Goal: Information Seeking & Learning: Find specific fact

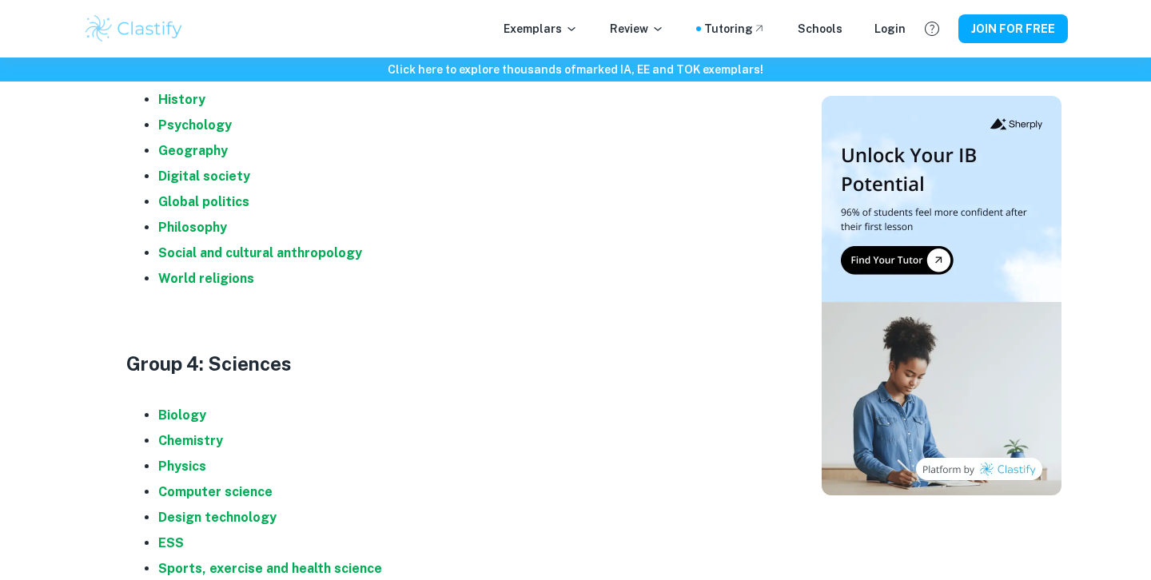
scroll to position [1489, 0]
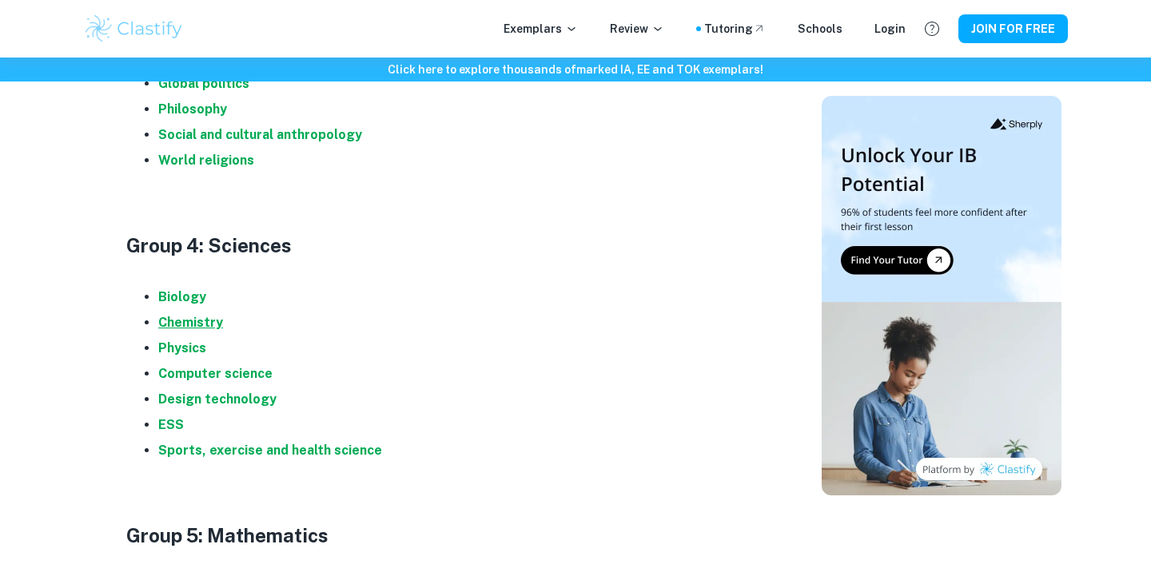
click at [208, 323] on strong "Chemistry" at bounding box center [190, 322] width 65 height 15
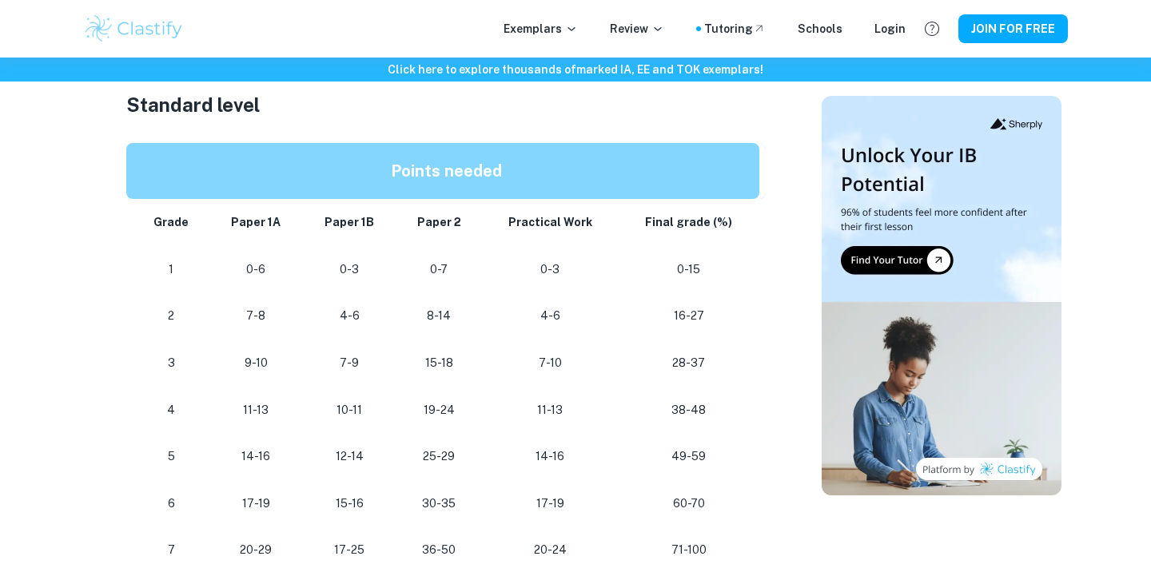
scroll to position [823, 0]
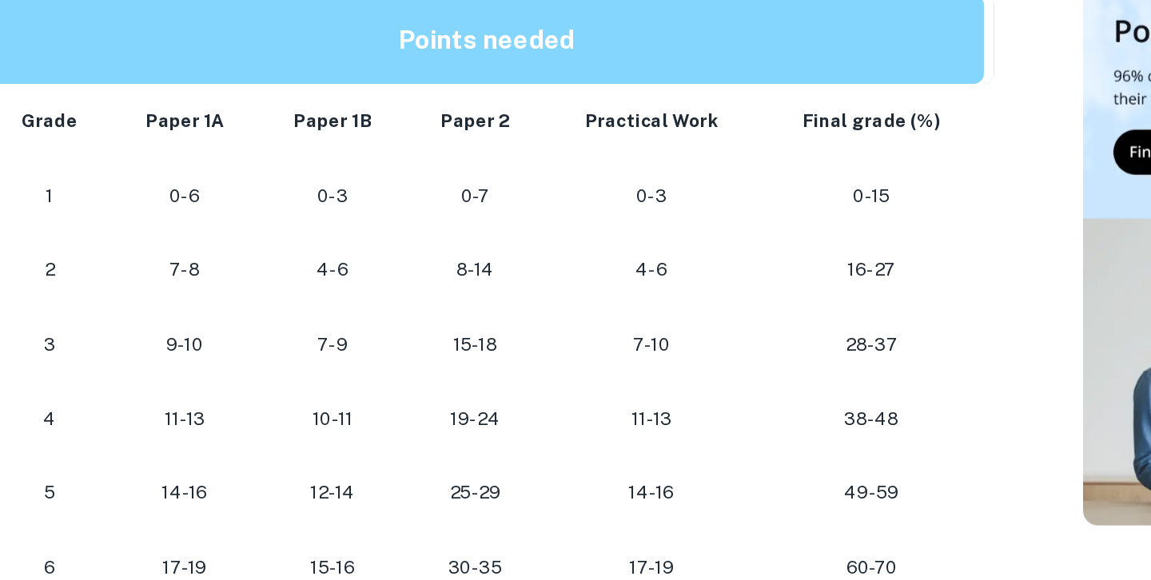
click at [439, 371] on p "15-18" at bounding box center [438, 382] width 61 height 22
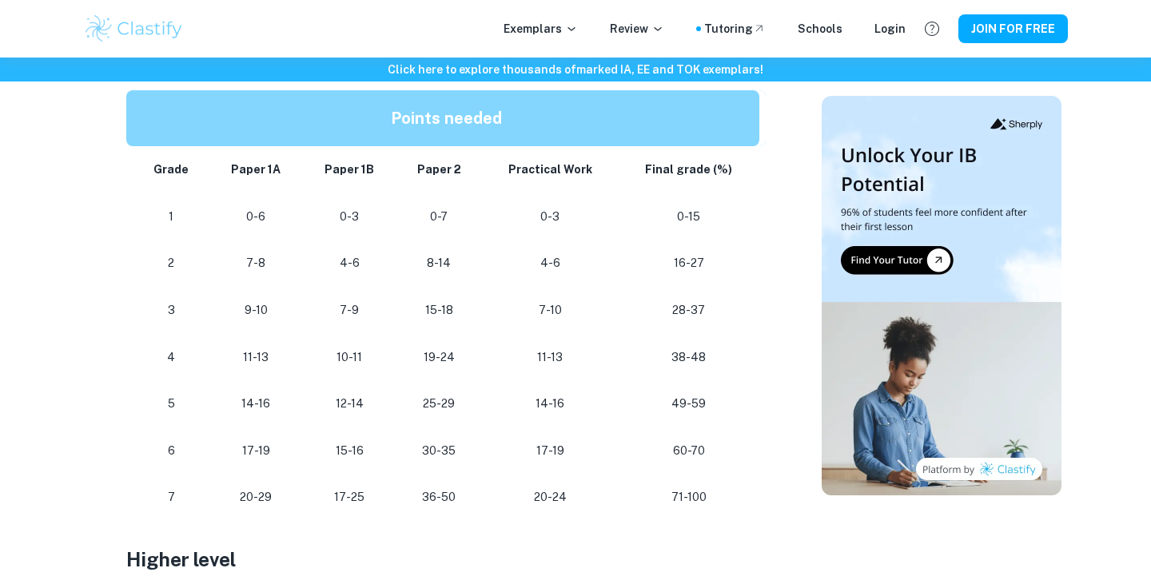
scroll to position [895, 0]
click at [107, 331] on div "IB Chemistry Grade Boundaries By [PERSON_NAME] • [DATE] Get feedback on your Ch…" at bounding box center [445, 349] width 713 height 2205
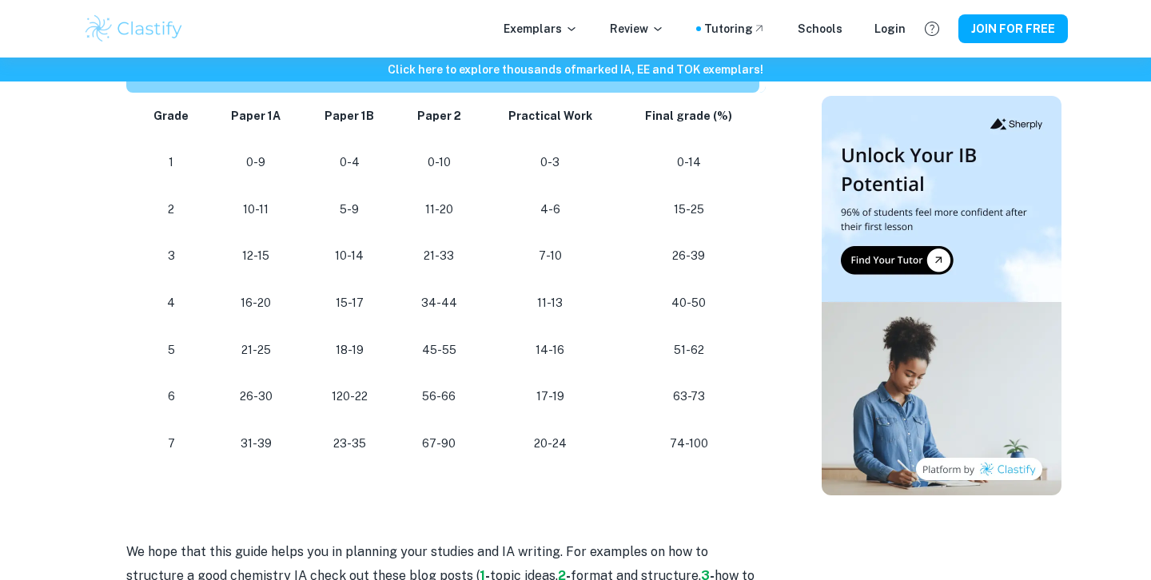
scroll to position [1454, 0]
